Goal: Contribute content: Contribute content

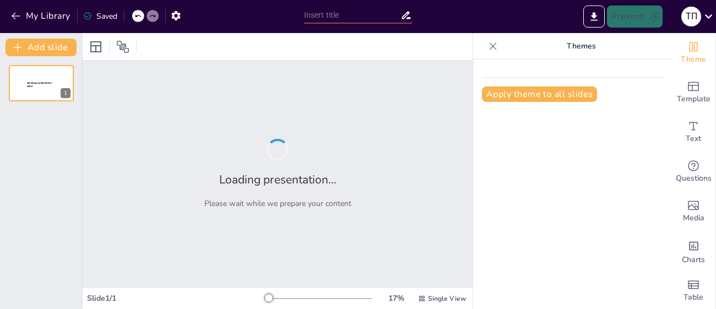
type input "Кодування та декодування"
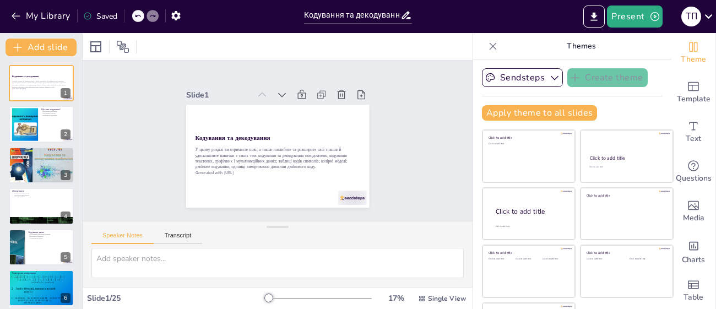
checkbox input "true"
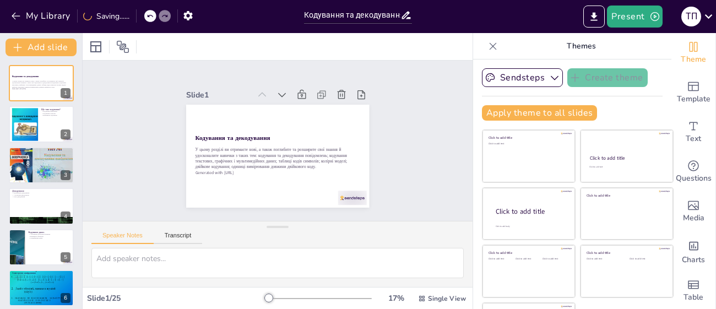
checkbox input "true"
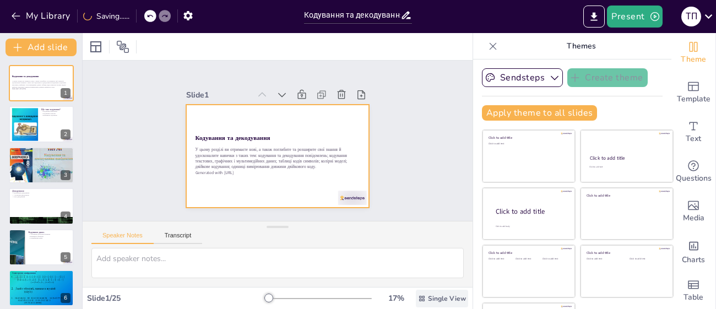
checkbox input "true"
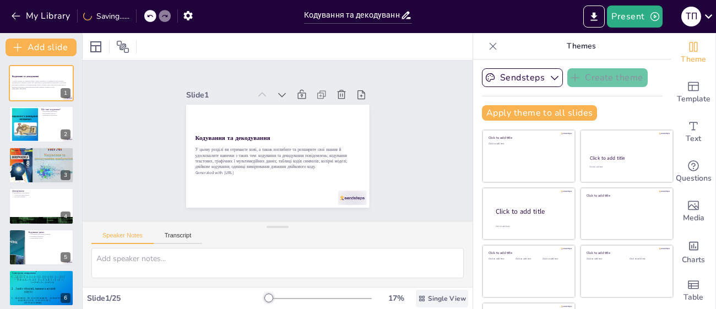
checkbox input "true"
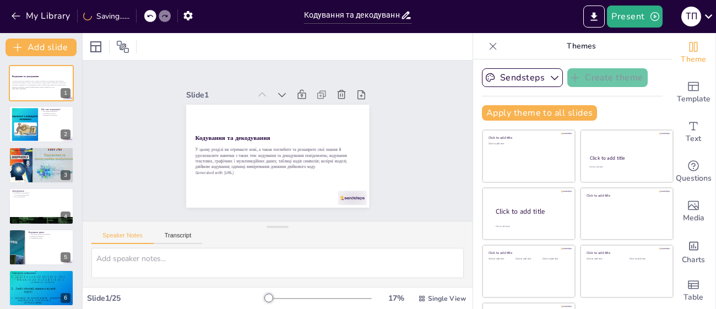
checkbox input "true"
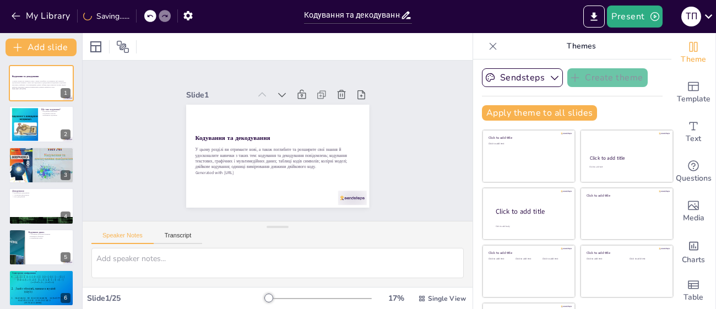
checkbox input "true"
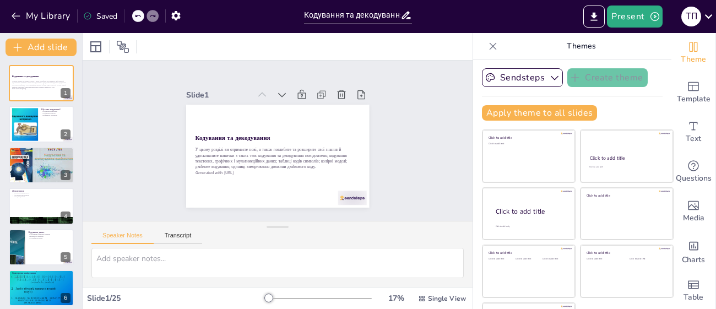
checkbox input "true"
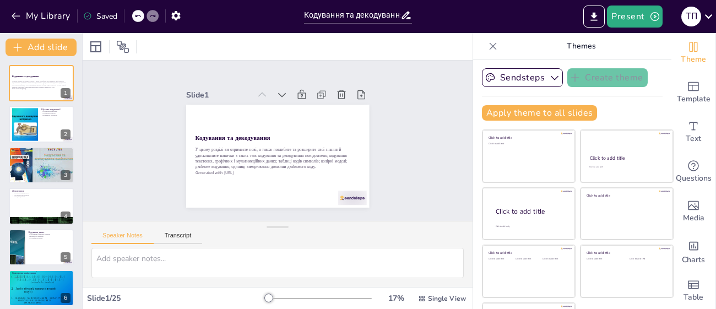
checkbox input "true"
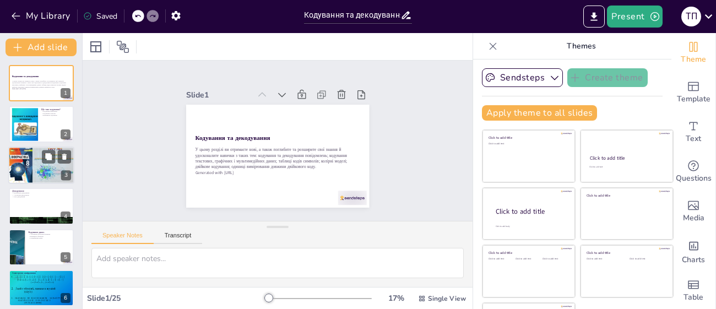
checkbox input "true"
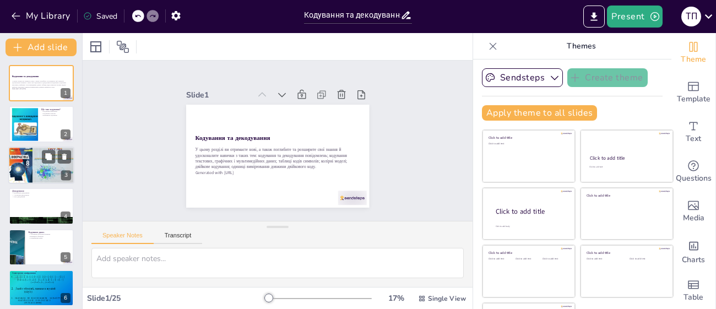
checkbox input "true"
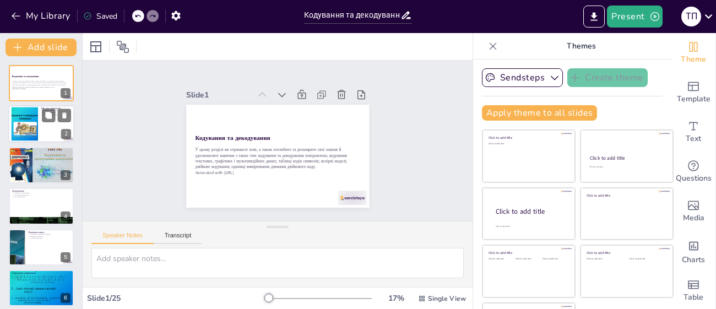
checkbox input "true"
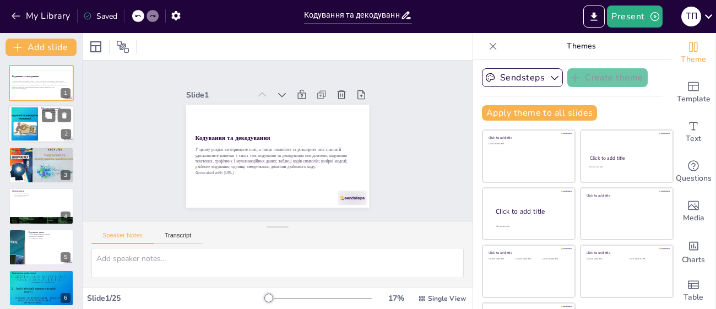
checkbox input "true"
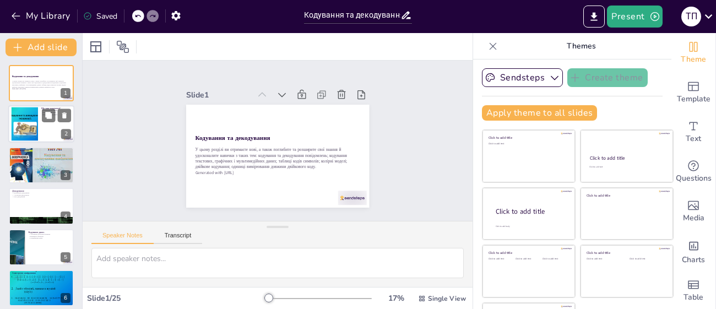
click at [49, 133] on div at bounding box center [41, 124] width 66 height 37
type textarea "Кодування визначається як процес перетворення даних у форму, яка може бути збер…"
checkbox input "true"
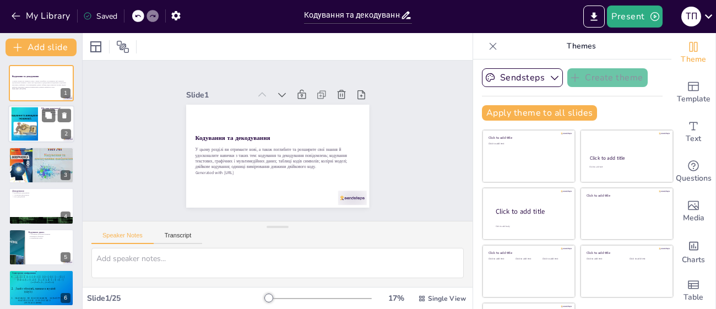
checkbox input "true"
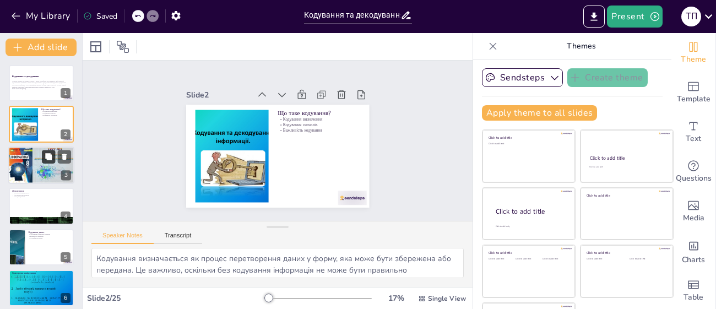
checkbox input "true"
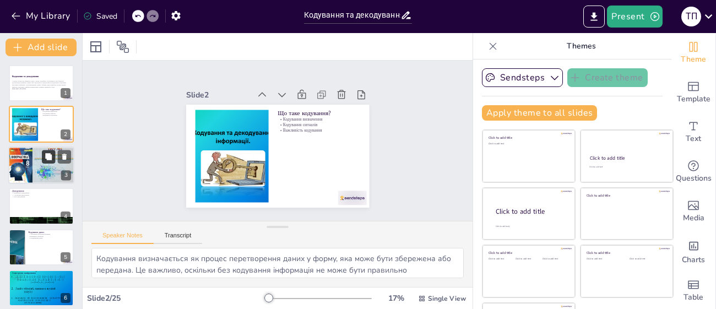
checkbox input "true"
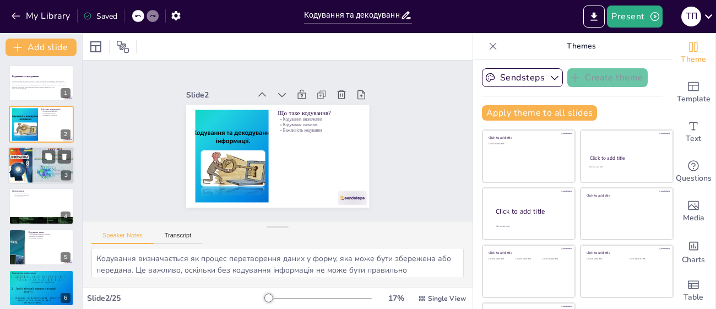
checkbox input "true"
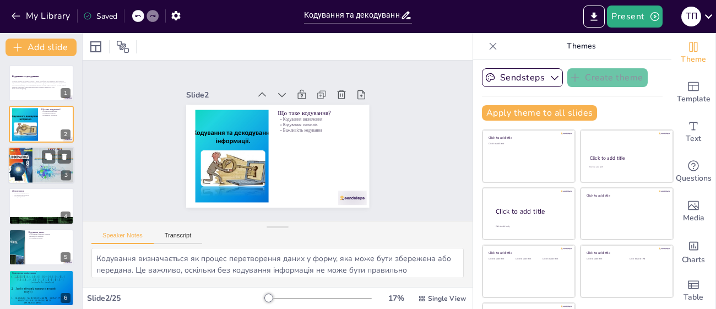
checkbox input "true"
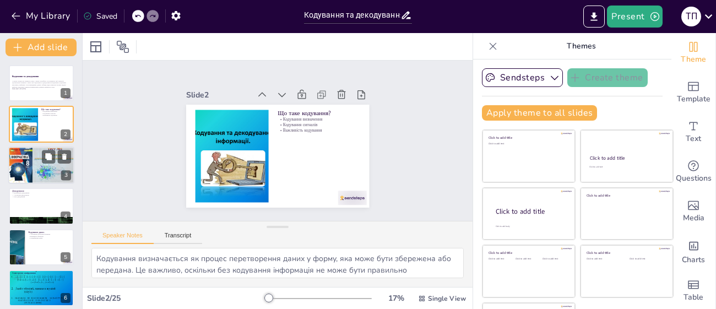
click at [23, 165] on div at bounding box center [41, 165] width 71 height 37
type textarea "Процес кодування полягає у заміні інформації, що дозволяє зберігати її в компак…"
checkbox input "true"
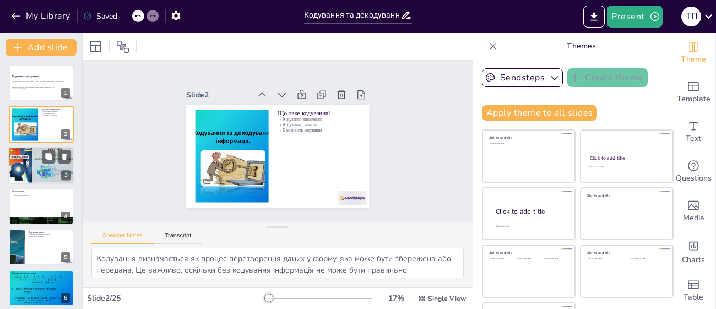
checkbox input "true"
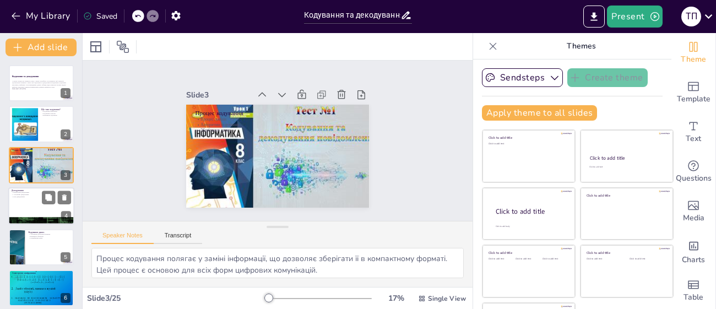
checkbox input "true"
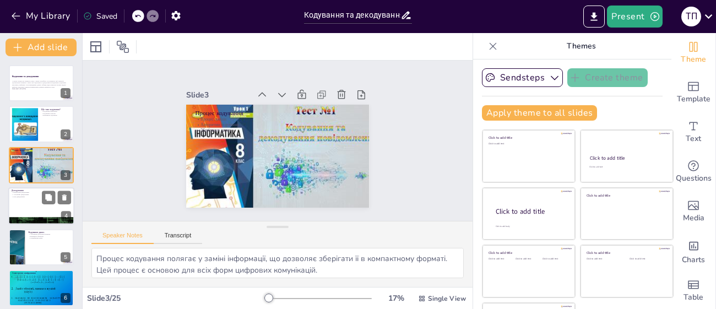
checkbox input "true"
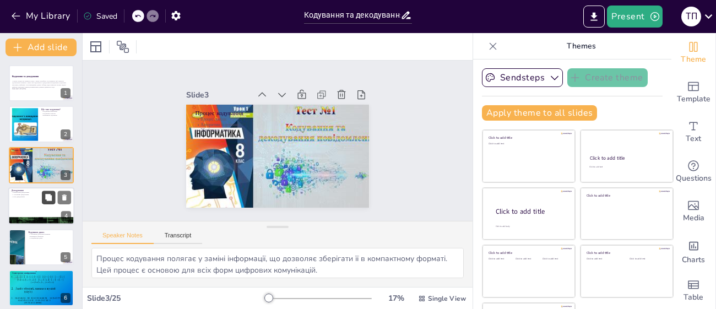
checkbox input "true"
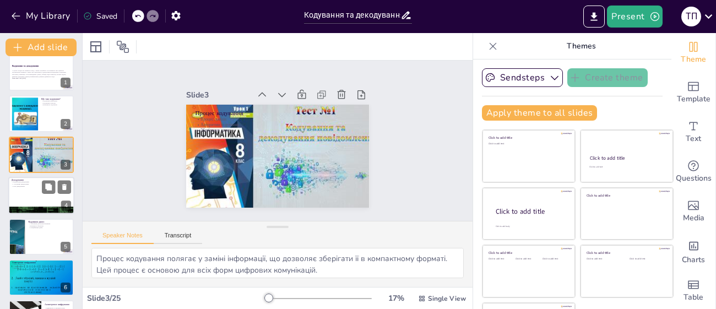
checkbox input "true"
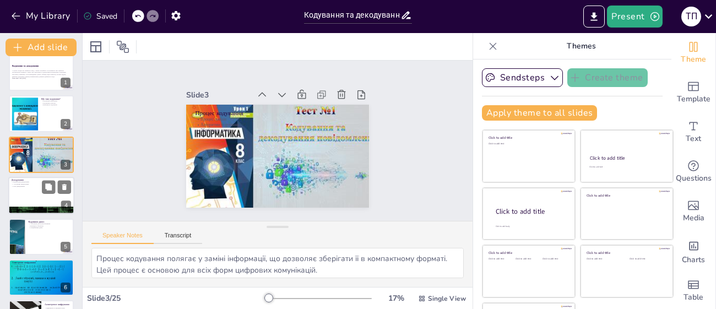
click at [35, 193] on div at bounding box center [41, 195] width 66 height 37
type textarea "Декодування є невід'ємною частиною процесу кодування, оскільки без нього неможл…"
checkbox input "true"
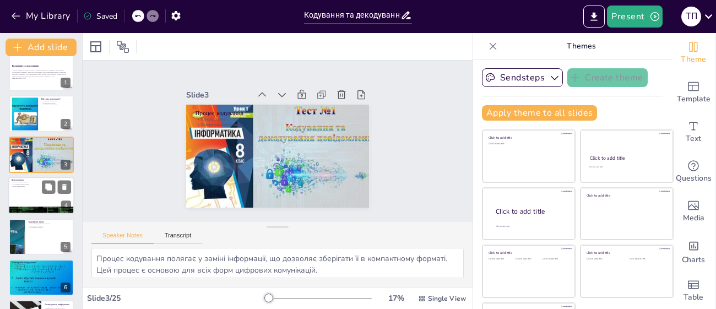
checkbox input "true"
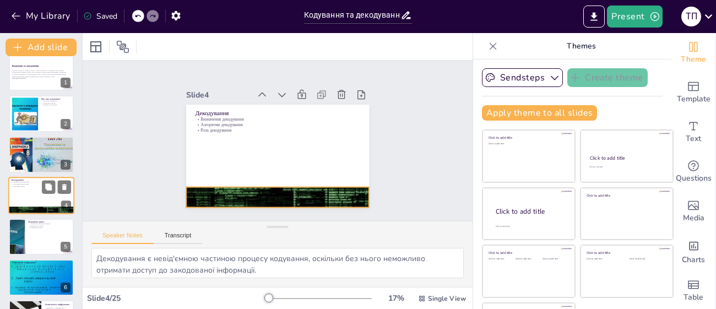
scroll to position [23, 0]
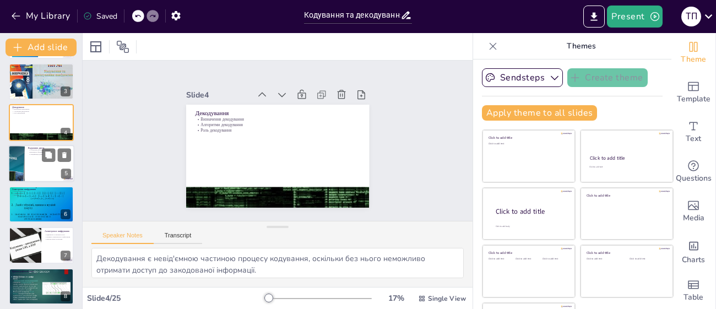
checkbox input "true"
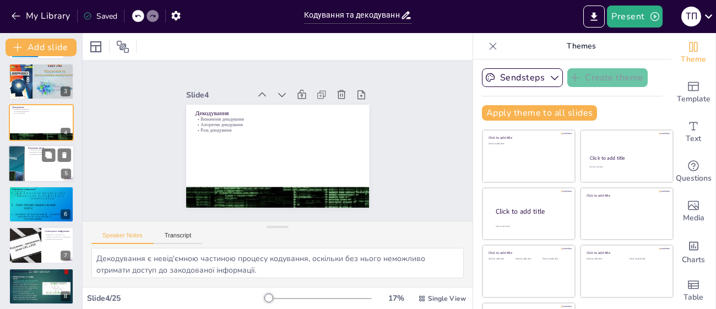
checkbox input "true"
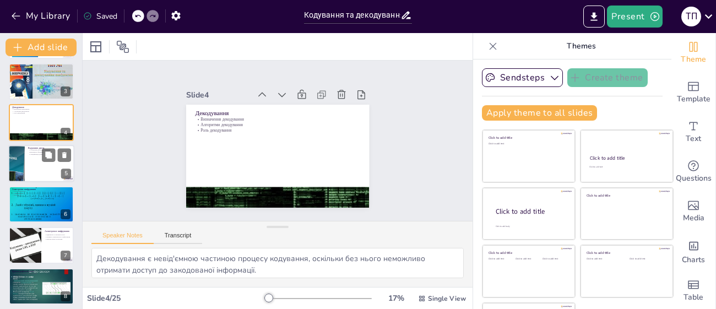
click at [35, 169] on div at bounding box center [41, 163] width 66 height 37
type textarea "Різні типи даних, такі як текст, графіка, звук, вимагають різних алгоритмів код…"
checkbox input "true"
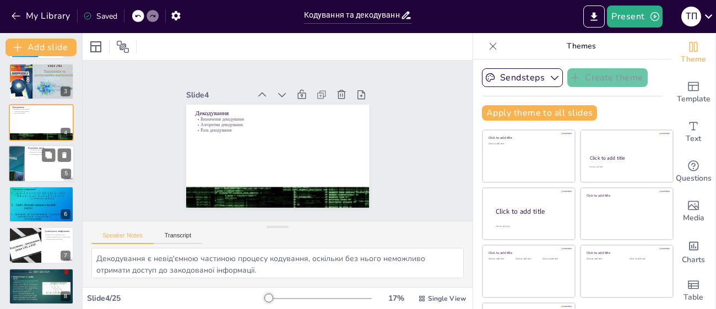
checkbox input "true"
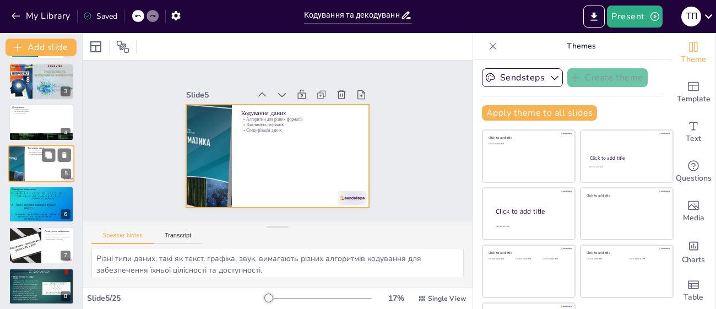
checkbox input "true"
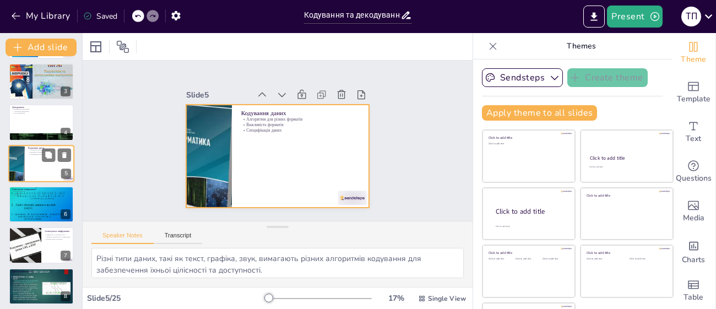
scroll to position [64, 0]
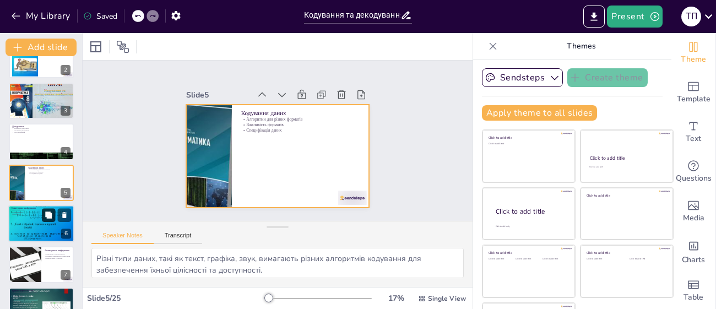
checkbox input "true"
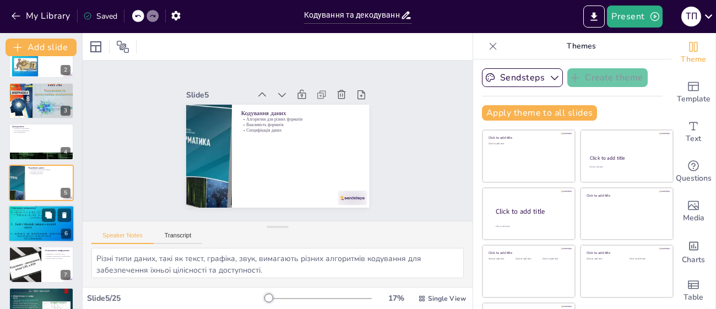
checkbox input "true"
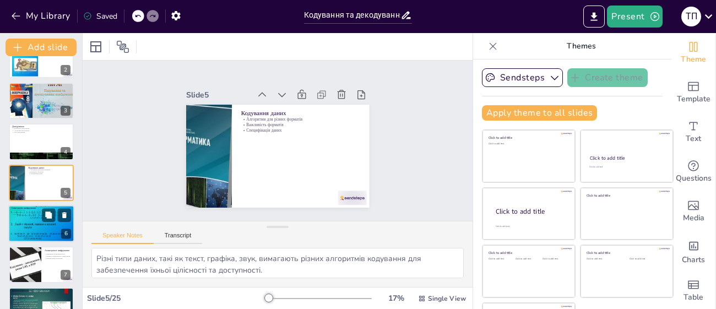
click at [44, 223] on div at bounding box center [41, 224] width 66 height 50
type textarea "Використання одного ключа для шифрування та дешифрування спрощує процес, але та…"
checkbox input "true"
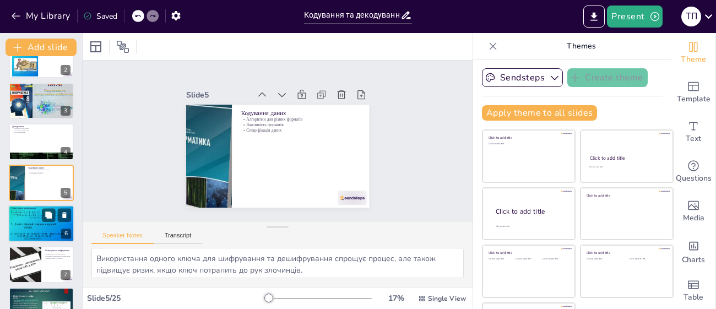
checkbox input "true"
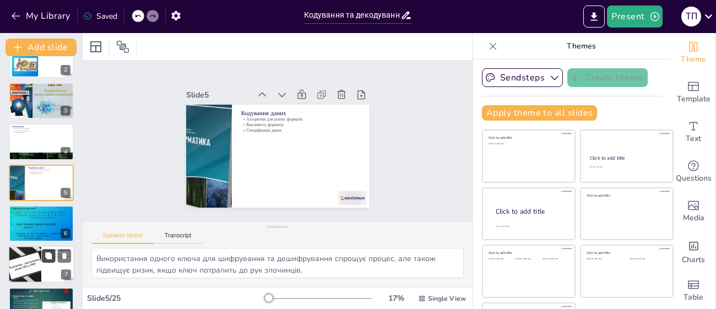
checkbox input "true"
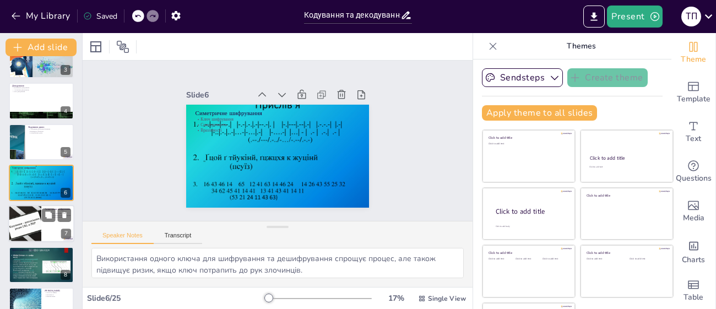
checkbox input "true"
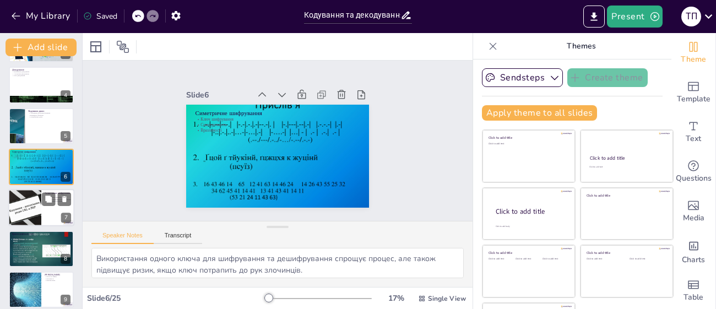
scroll to position [123, 0]
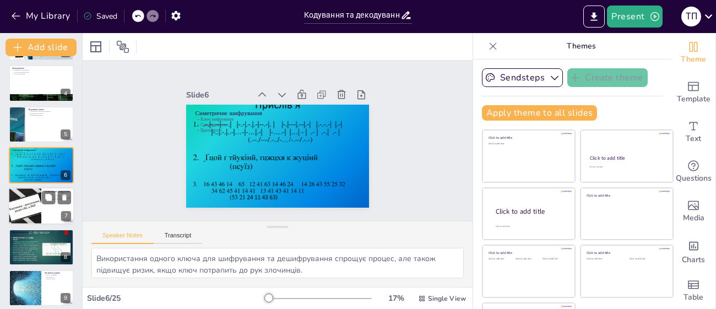
checkbox input "true"
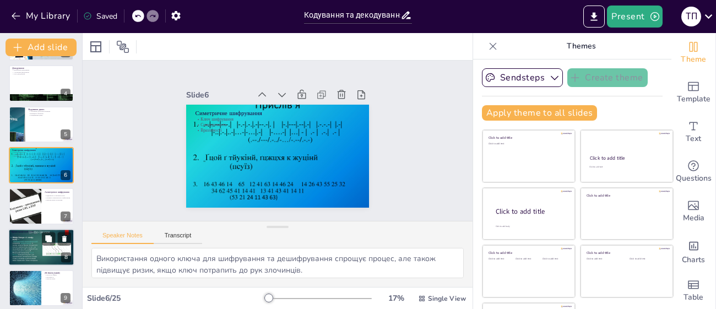
checkbox input "true"
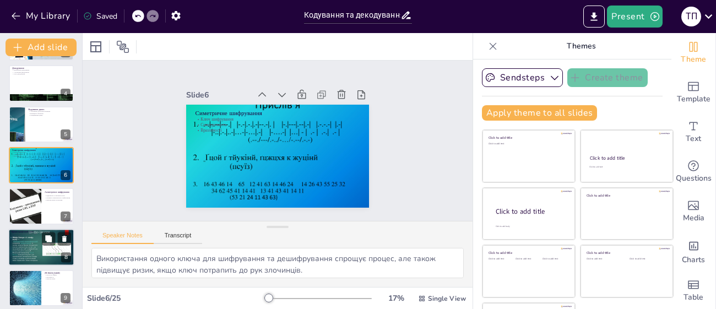
checkbox input "true"
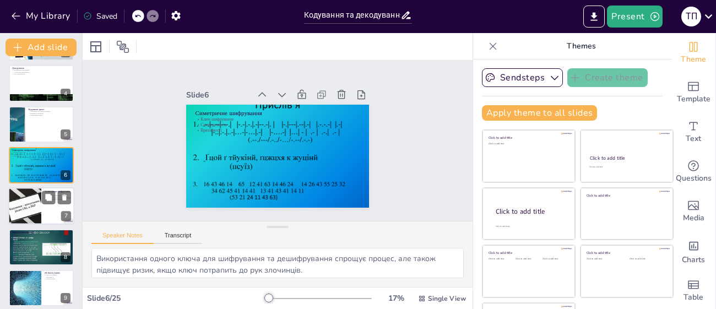
checkbox input "true"
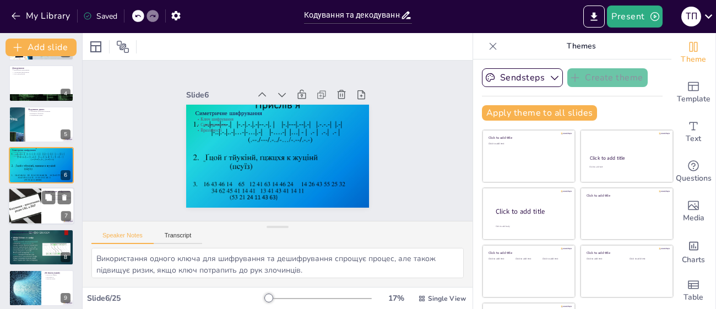
checkbox input "true"
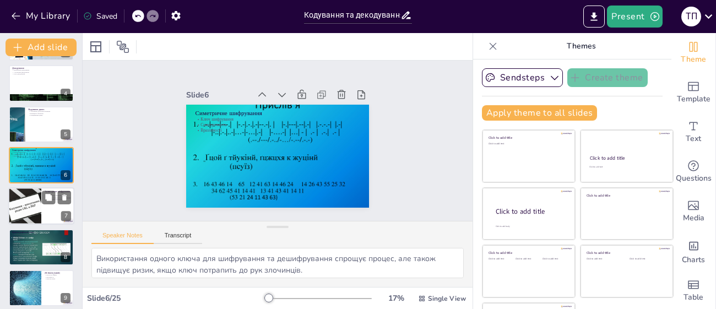
click at [36, 217] on div at bounding box center [25, 206] width 56 height 37
type textarea "Відкритий ключ може бути використаний будь-ким для шифрування, але тільки власн…"
checkbox input "true"
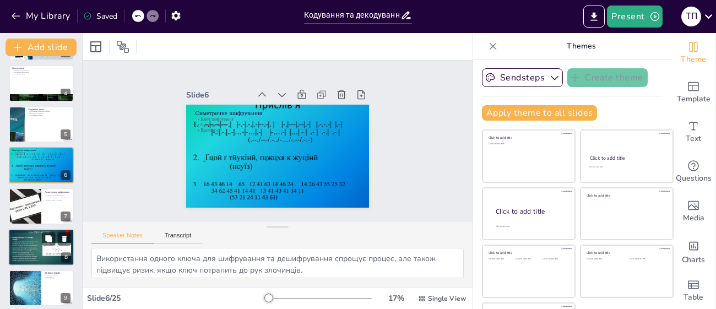
checkbox input "true"
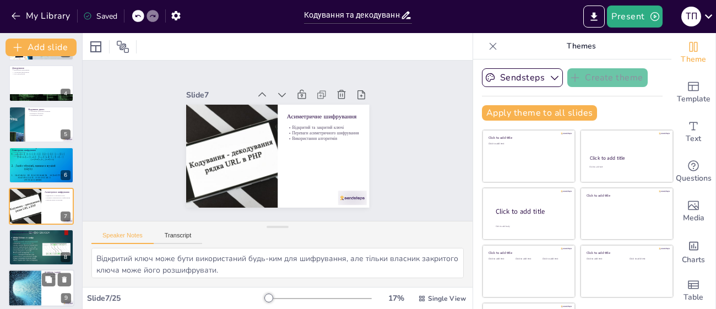
checkbox input "true"
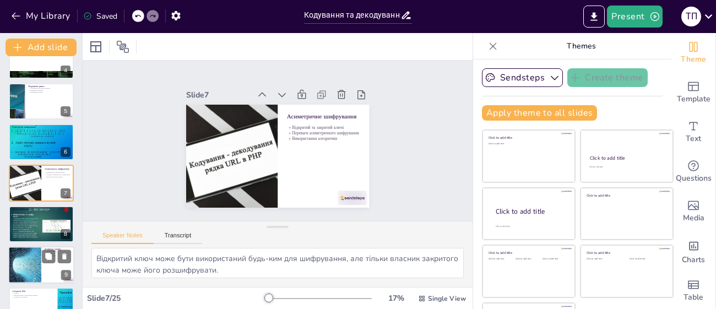
click at [28, 254] on div at bounding box center [25, 264] width 60 height 37
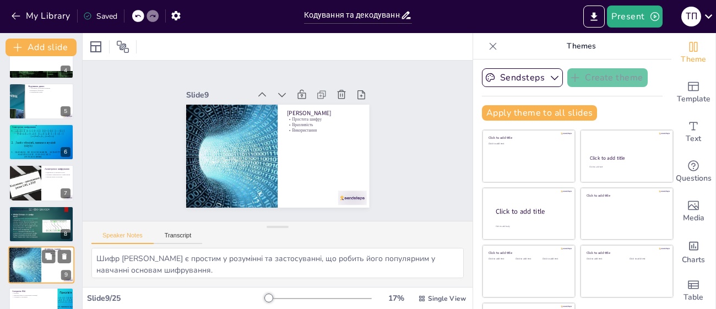
scroll to position [228, 0]
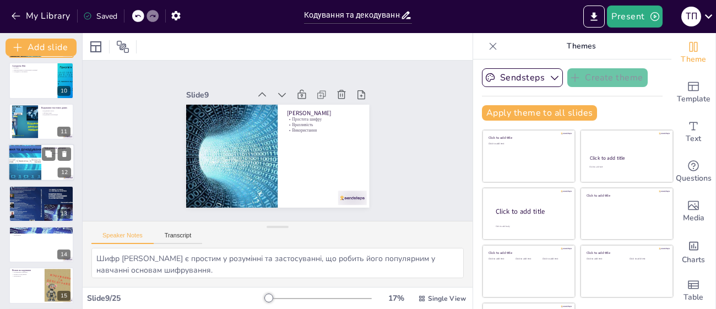
click at [43, 180] on div "Інформаційні процеси Процеси Способи подання Важливість 12" at bounding box center [41, 162] width 66 height 37
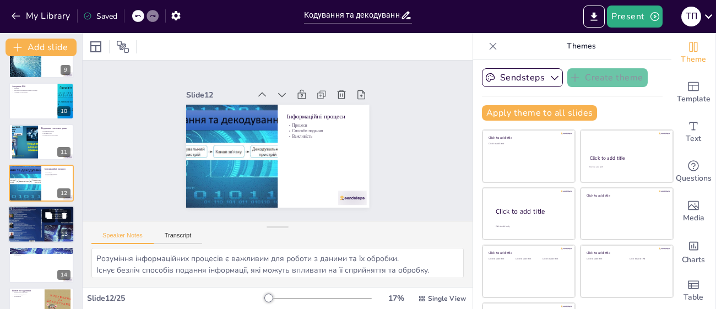
click at [42, 219] on button at bounding box center [48, 215] width 13 height 13
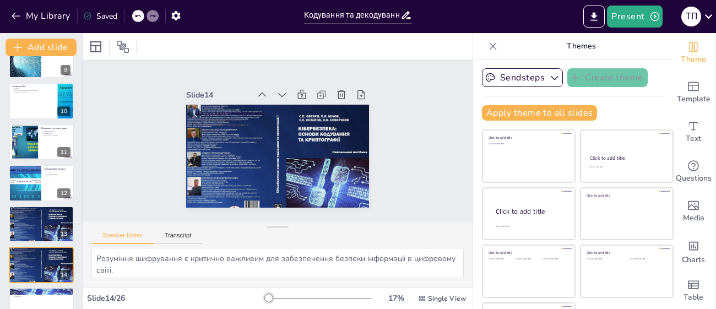
scroll to position [433, 0]
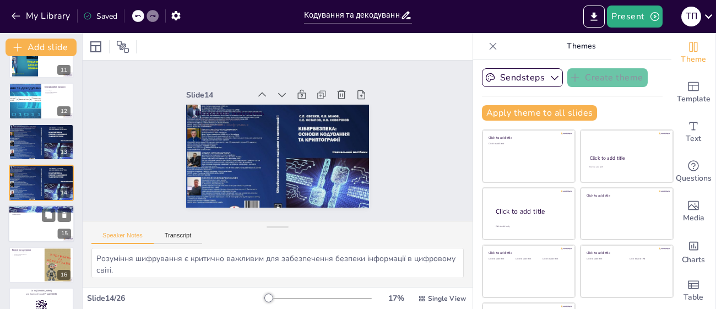
click at [40, 231] on div at bounding box center [41, 224] width 66 height 37
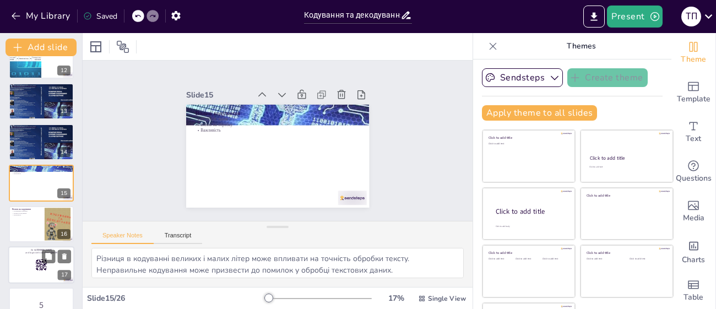
click at [37, 263] on rect at bounding box center [37, 263] width 1 height 1
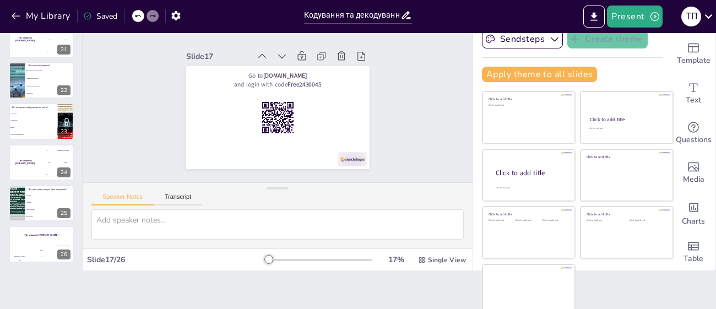
scroll to position [46, 0]
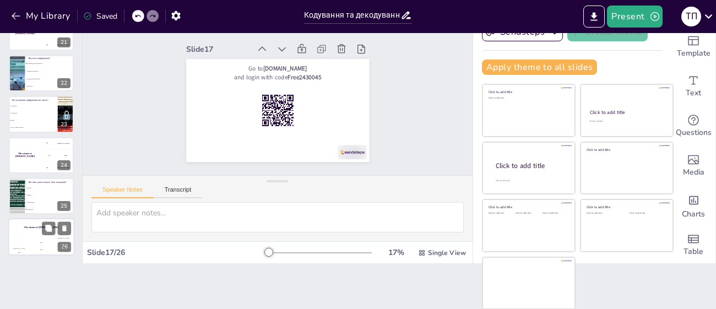
click at [11, 252] on div "100" at bounding box center [19, 253] width 22 height 6
